Goal: Transaction & Acquisition: Book appointment/travel/reservation

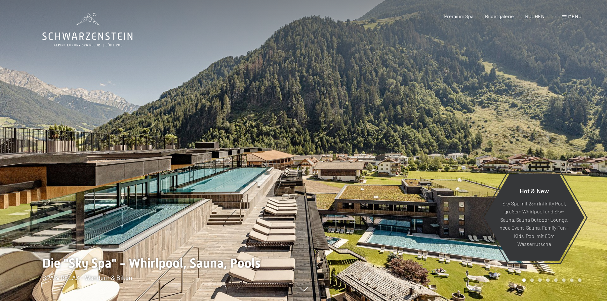
click at [564, 17] on span at bounding box center [564, 16] width 4 height 3
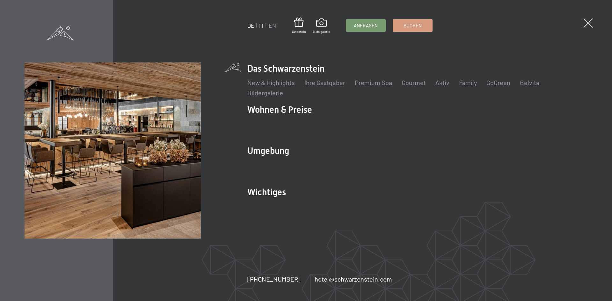
click at [261, 27] on link "IT" at bounding box center [261, 25] width 5 height 7
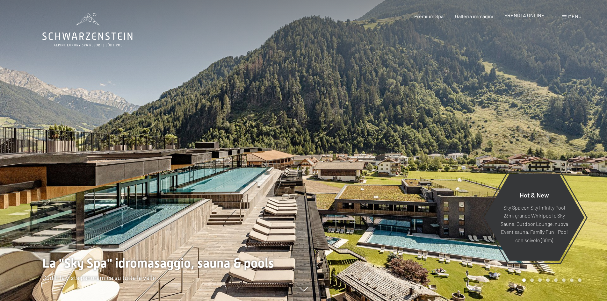
click at [531, 18] on div "PRENOTA ONLINE" at bounding box center [525, 15] width 40 height 7
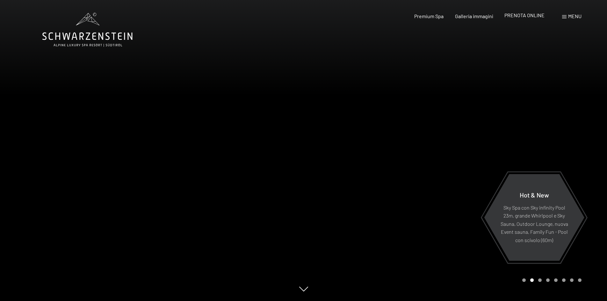
click at [513, 15] on span "PRENOTA ONLINE" at bounding box center [525, 15] width 40 height 6
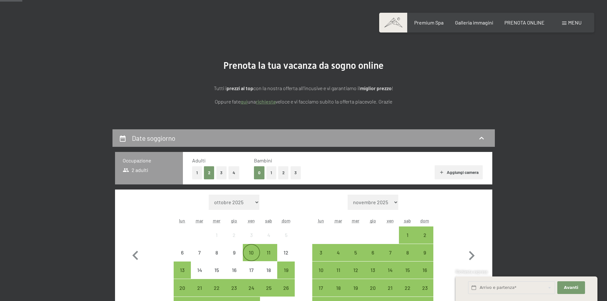
scroll to position [96, 0]
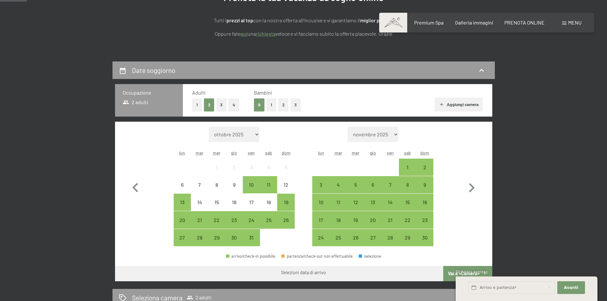
click at [271, 105] on button "1" at bounding box center [272, 105] width 10 height 13
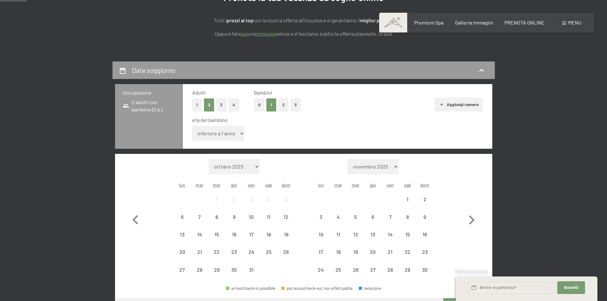
click at [236, 135] on select "inferiore a 1 anno 1 anno 2 anni 3 anni 4 anni 5 anni 6 anni 7 anni 8 anni 9 an…" at bounding box center [218, 133] width 53 height 15
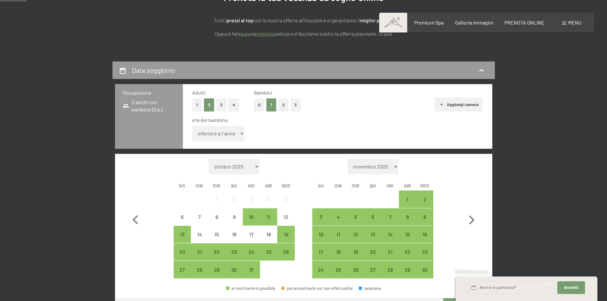
select select "2"
click at [192, 126] on select "inferiore a 1 anno 1 anno 2 anni 3 anni 4 anni 5 anni 6 anni 7 anni 8 anni 9 an…" at bounding box center [218, 133] width 53 height 15
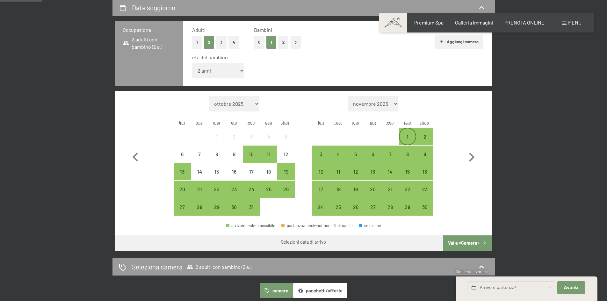
scroll to position [159, 0]
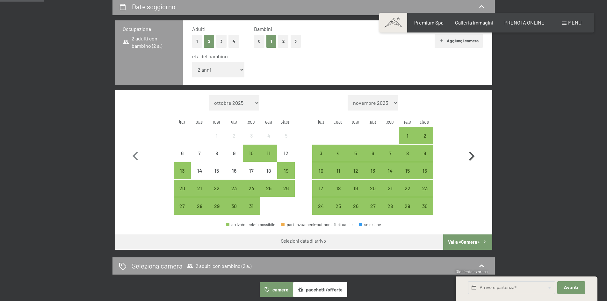
click at [470, 153] on icon "button" at bounding box center [472, 156] width 6 height 9
select select "2025-11-01"
select select "2025-12-01"
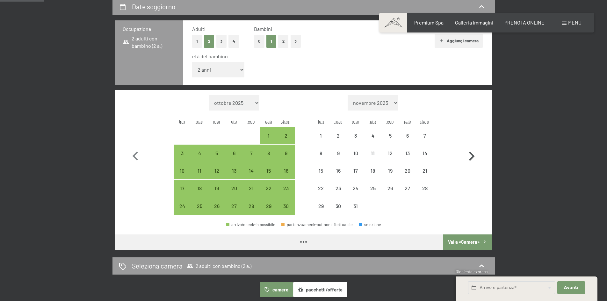
select select "2025-11-01"
select select "2025-12-01"
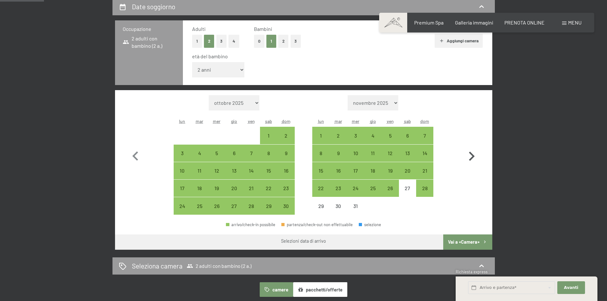
click at [470, 153] on icon "button" at bounding box center [472, 156] width 6 height 9
select select "2025-12-01"
select select "2026-01-01"
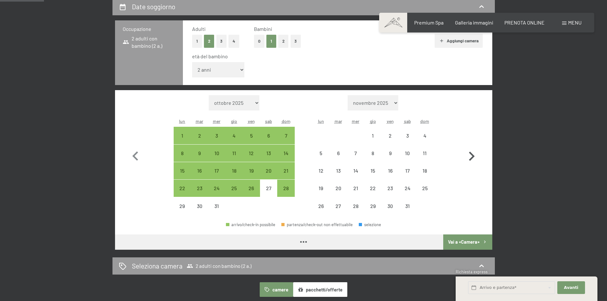
select select "2025-12-01"
select select "2026-01-01"
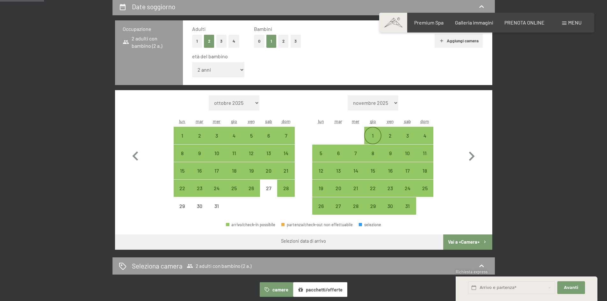
click at [373, 140] on div "1" at bounding box center [373, 141] width 16 height 16
select select "2025-12-01"
select select "2026-01-01"
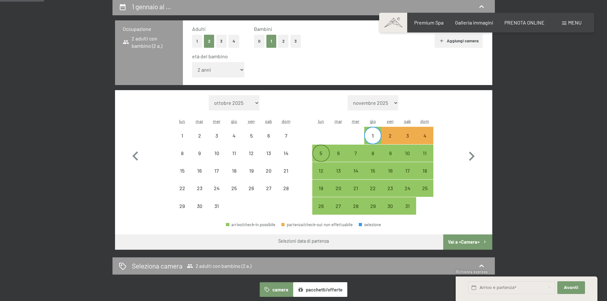
click at [319, 153] on div "5" at bounding box center [321, 159] width 16 height 16
select select "2025-12-01"
select select "2026-01-01"
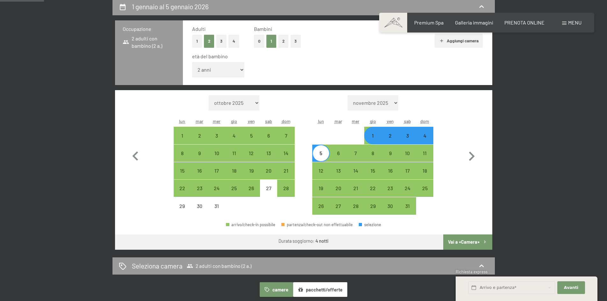
click at [472, 240] on button "Vai a «Camera»" at bounding box center [467, 242] width 49 height 15
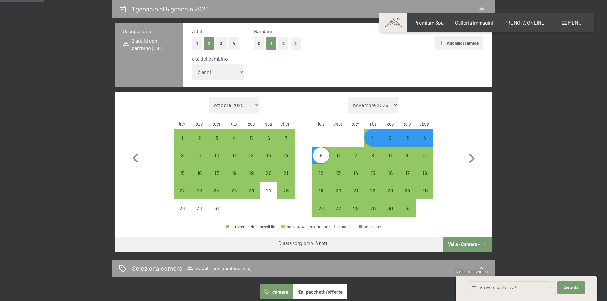
select select "2025-12-01"
select select "2026-01-01"
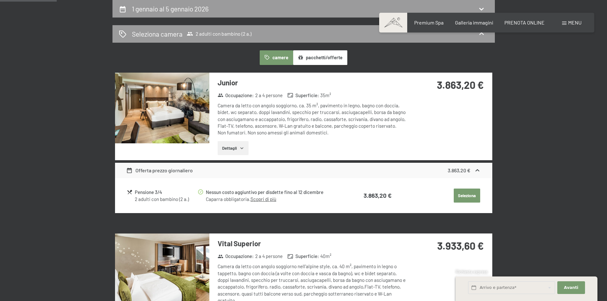
scroll to position [0, 0]
